Goal: Find specific page/section: Find specific page/section

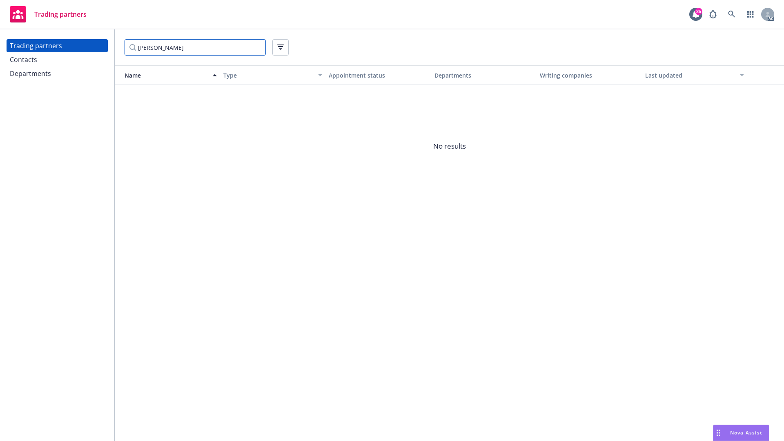
click at [190, 49] on input "[PERSON_NAME]" at bounding box center [195, 47] width 141 height 16
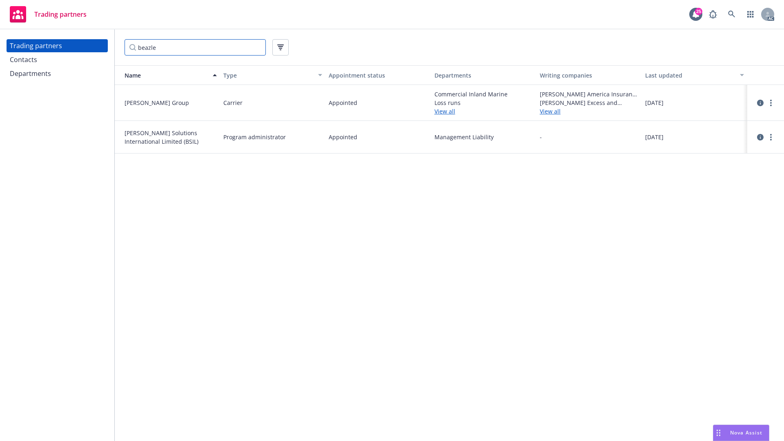
type input "beazle"
click at [547, 113] on link "View all" at bounding box center [589, 111] width 99 height 9
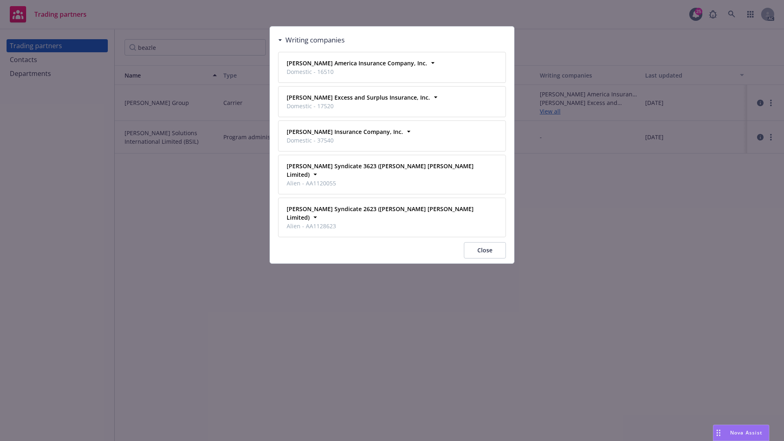
click at [239, 103] on div "Writing companies [PERSON_NAME] America Insurance Company, Inc. Domestic - 1651…" at bounding box center [392, 220] width 784 height 441
click at [487, 242] on button "Close" at bounding box center [485, 250] width 42 height 16
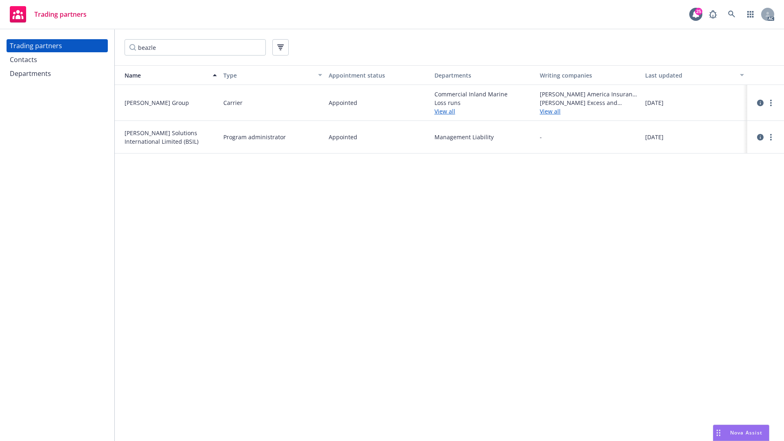
click at [444, 111] on link "View all" at bounding box center [484, 111] width 99 height 9
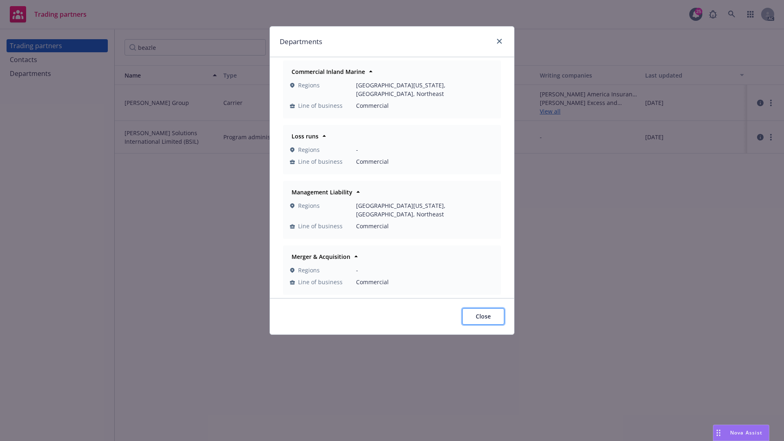
click at [484, 312] on span "Close" at bounding box center [483, 316] width 15 height 8
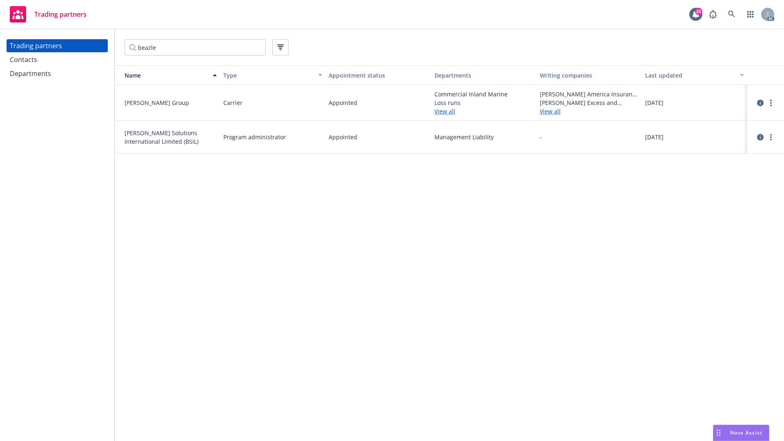
click at [544, 111] on link "View all" at bounding box center [589, 111] width 99 height 9
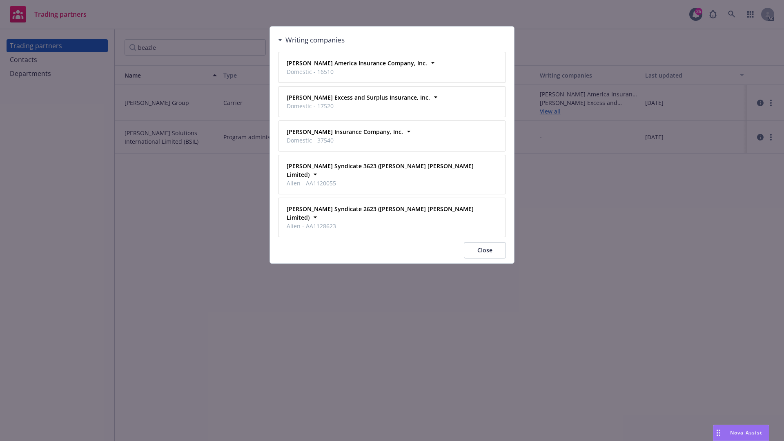
click at [520, 148] on div "Writing companies [PERSON_NAME] America Insurance Company, Inc. Domestic - 1651…" at bounding box center [392, 220] width 784 height 441
click at [480, 242] on button "Close" at bounding box center [485, 250] width 42 height 16
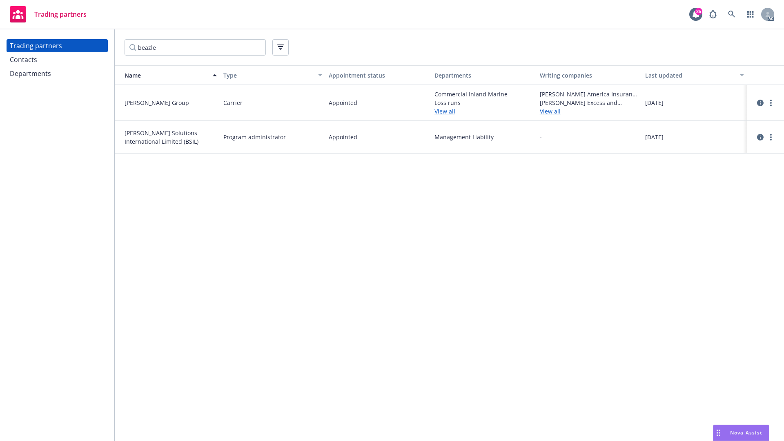
click at [443, 114] on link "View all" at bounding box center [484, 111] width 99 height 9
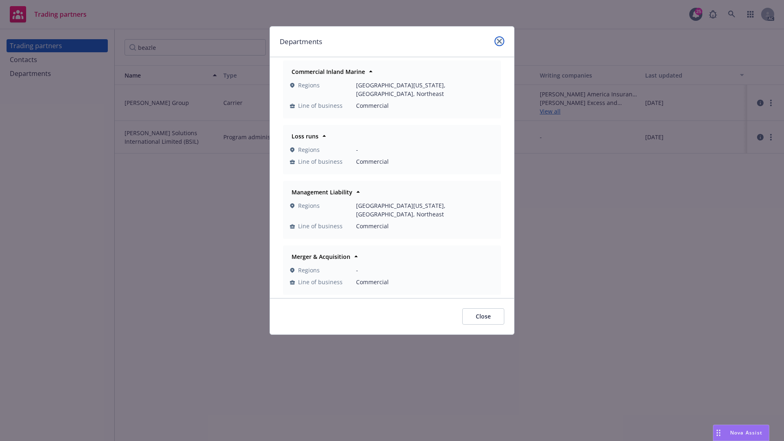
click at [500, 39] on icon "close" at bounding box center [499, 41] width 5 height 5
